Goal: Task Accomplishment & Management: Manage account settings

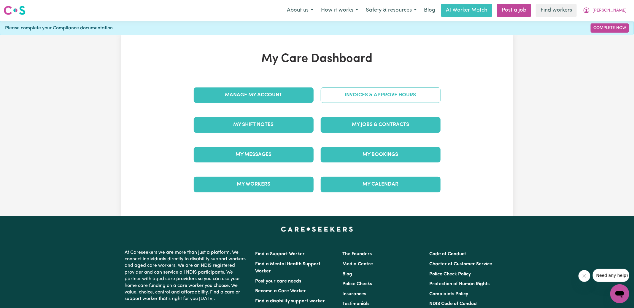
click at [347, 95] on link "Invoices & Approve Hours" at bounding box center [381, 94] width 120 height 15
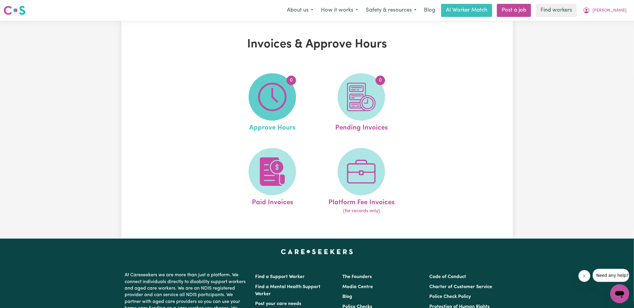
click at [296, 96] on span "0" at bounding box center [272, 96] width 47 height 47
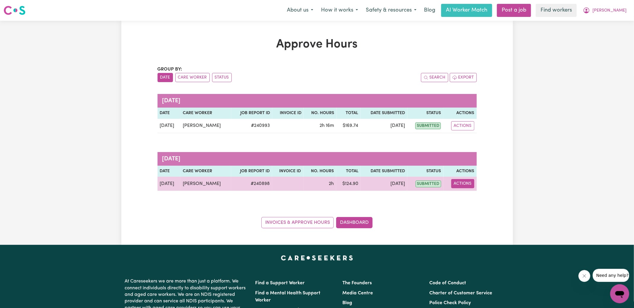
click at [462, 186] on button "Actions" at bounding box center [462, 183] width 23 height 9
click at [474, 194] on link "View Job Report" at bounding box center [476, 197] width 51 height 12
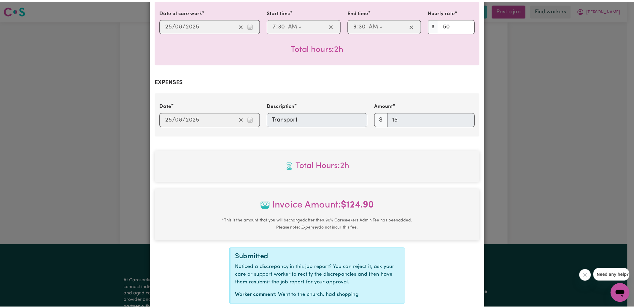
scroll to position [192, 0]
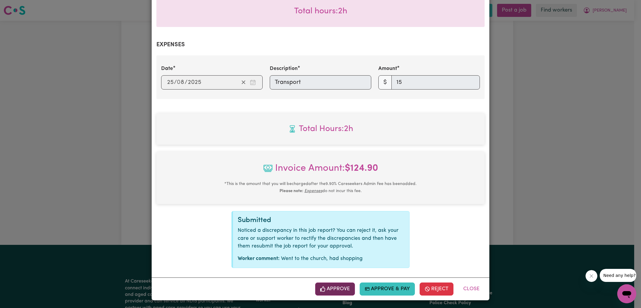
click at [326, 290] on button "Approve" at bounding box center [335, 289] width 40 height 13
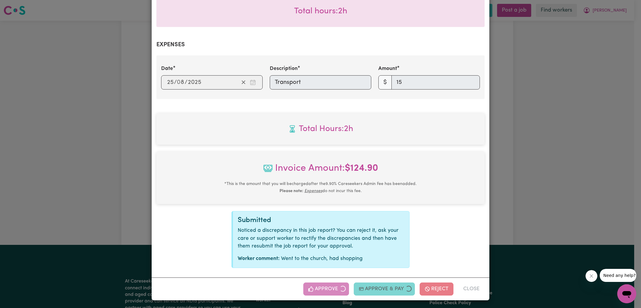
click at [566, 149] on div "Job Report # 240898 - [PERSON_NAME] Summary Job report # 240898 Client name: [G…" at bounding box center [320, 154] width 641 height 308
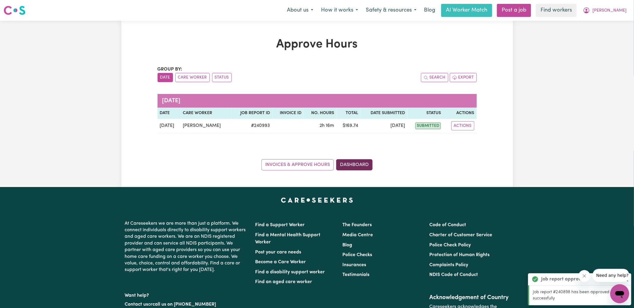
click at [357, 161] on link "Dashboard" at bounding box center [354, 164] width 36 height 11
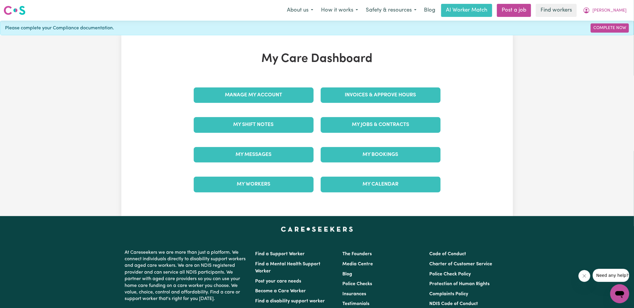
click at [366, 86] on div "Invoices & Approve Hours" at bounding box center [380, 95] width 127 height 30
click at [379, 98] on link "Invoices & Approve Hours" at bounding box center [381, 94] width 120 height 15
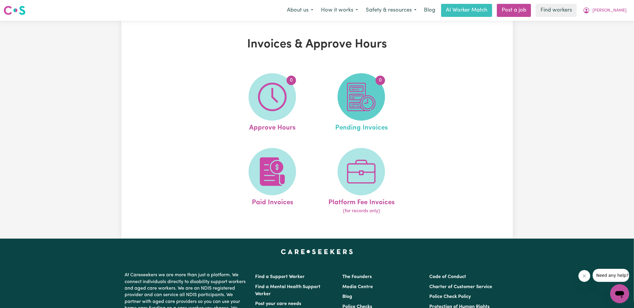
click at [348, 104] on img at bounding box center [361, 97] width 28 height 28
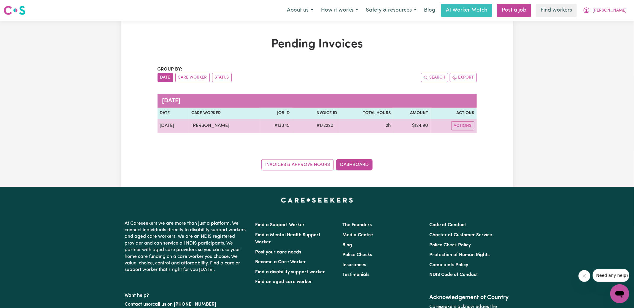
click at [333, 124] on span "# 172220" at bounding box center [325, 125] width 24 height 7
click at [330, 125] on span "# 172220" at bounding box center [325, 125] width 24 height 7
click at [330, 127] on span "# 172220" at bounding box center [325, 125] width 24 height 7
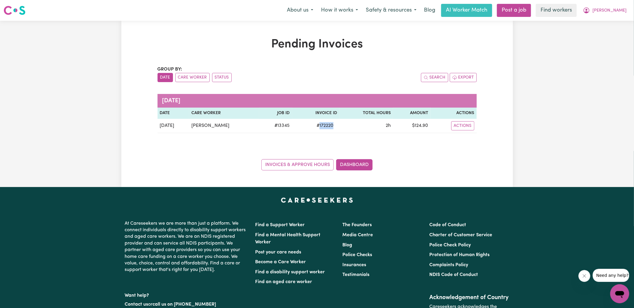
copy span "172220"
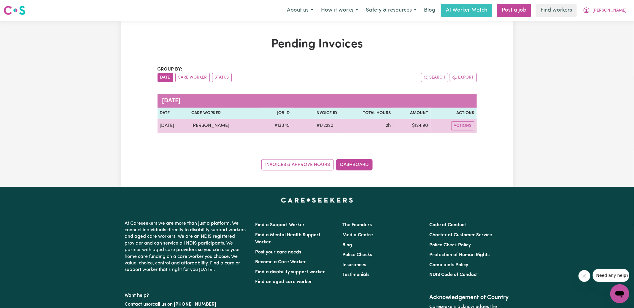
click at [420, 124] on td "$ 124.90" at bounding box center [412, 126] width 38 height 14
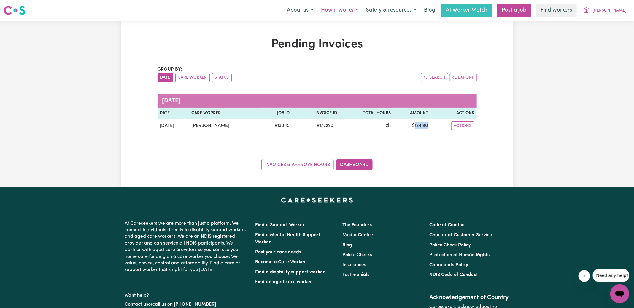
copy td "124.90"
click at [613, 14] on span "[PERSON_NAME]" at bounding box center [609, 10] width 34 height 7
click at [605, 31] on link "Logout" at bounding box center [606, 33] width 47 height 11
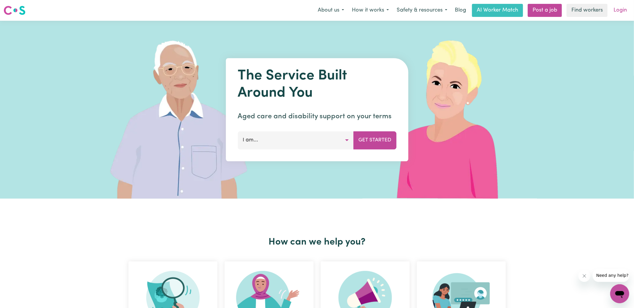
click at [626, 7] on link "Login" at bounding box center [620, 10] width 20 height 13
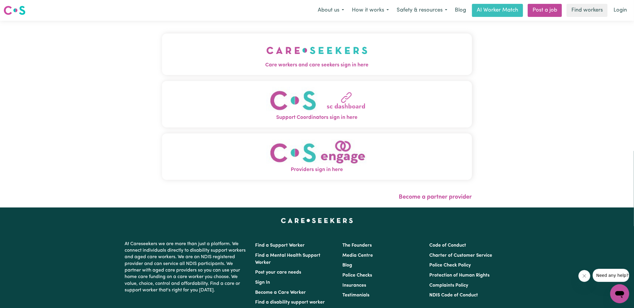
click at [333, 61] on span "Care workers and care seekers sign in here" at bounding box center [317, 65] width 310 height 8
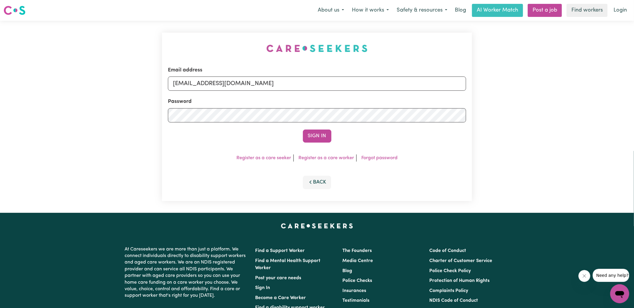
drag, startPoint x: 207, startPoint y: 35, endPoint x: 219, endPoint y: 53, distance: 21.6
click at [208, 35] on div "Email address [EMAIL_ADDRESS][DOMAIN_NAME] Password Sign In Register as a care …" at bounding box center [316, 117] width 317 height 192
drag, startPoint x: 203, startPoint y: 81, endPoint x: 488, endPoint y: 123, distance: 288.5
click at [488, 123] on div "Email address [EMAIL_ADDRESS][DOMAIN_NAME] Password Sign In Register as a care …" at bounding box center [317, 117] width 634 height 192
type input "[EMAIL_ADDRESS][DOMAIN_NAME]"
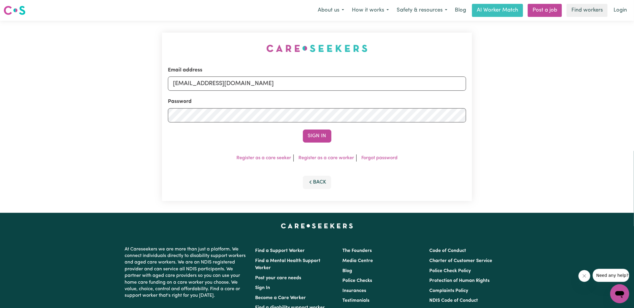
click at [303, 130] on button "Sign In" at bounding box center [317, 136] width 28 height 13
